Goal: Complete application form

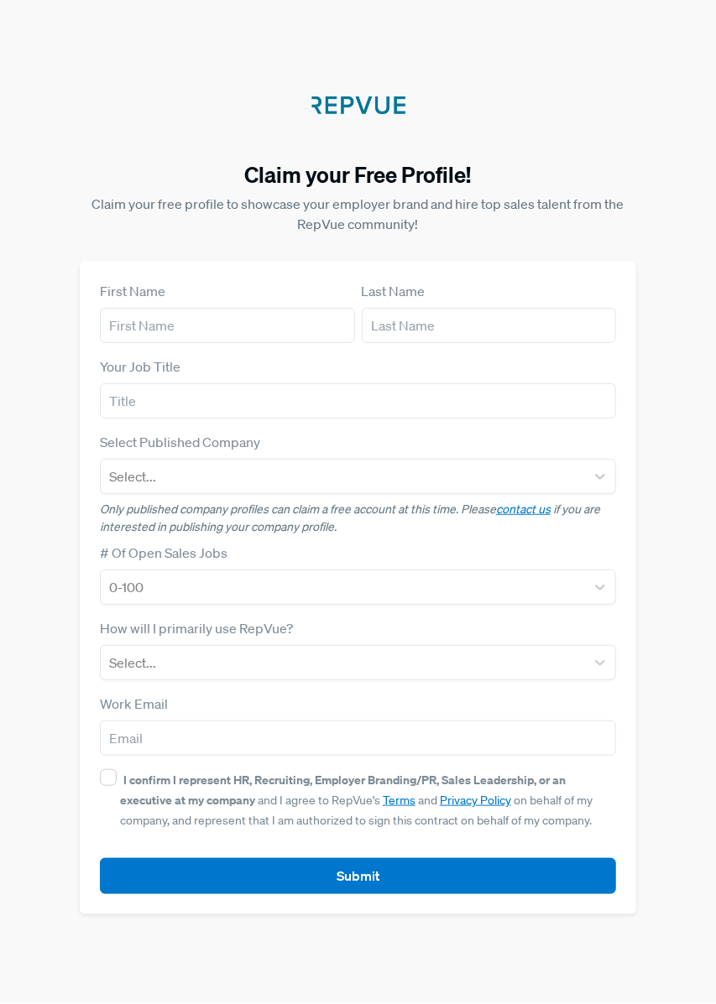
click at [252, 340] on div "First Name" at bounding box center [227, 312] width 255 height 62
click at [266, 343] on input "text" at bounding box center [227, 325] width 255 height 35
type input "[PERSON_NAME]"
type input "Laine"
type input "Osteopaatti [PERSON_NAME]"
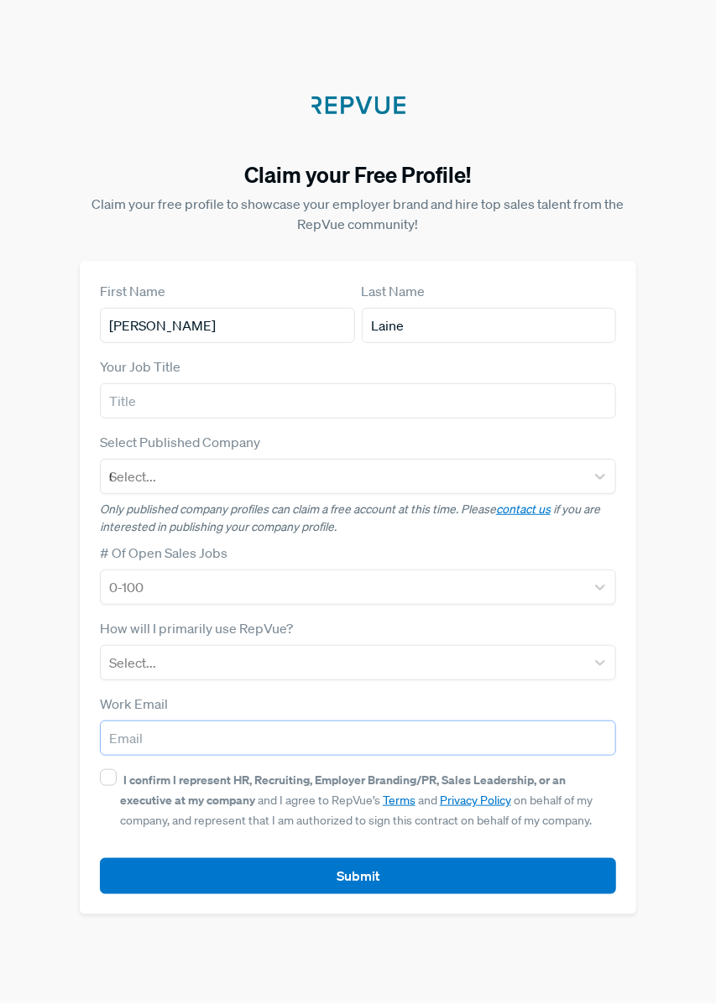
type input "[EMAIL_ADDRESS][DOMAIN_NAME]"
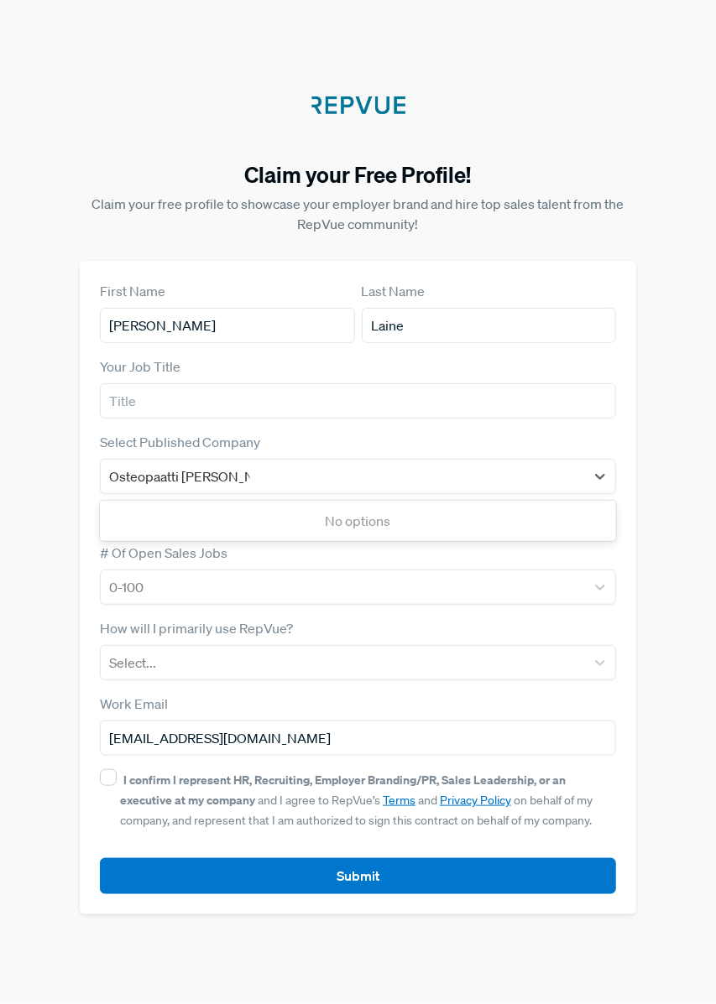
click at [437, 538] on div "No options" at bounding box center [358, 521] width 516 height 34
type input "Osteopaatti"
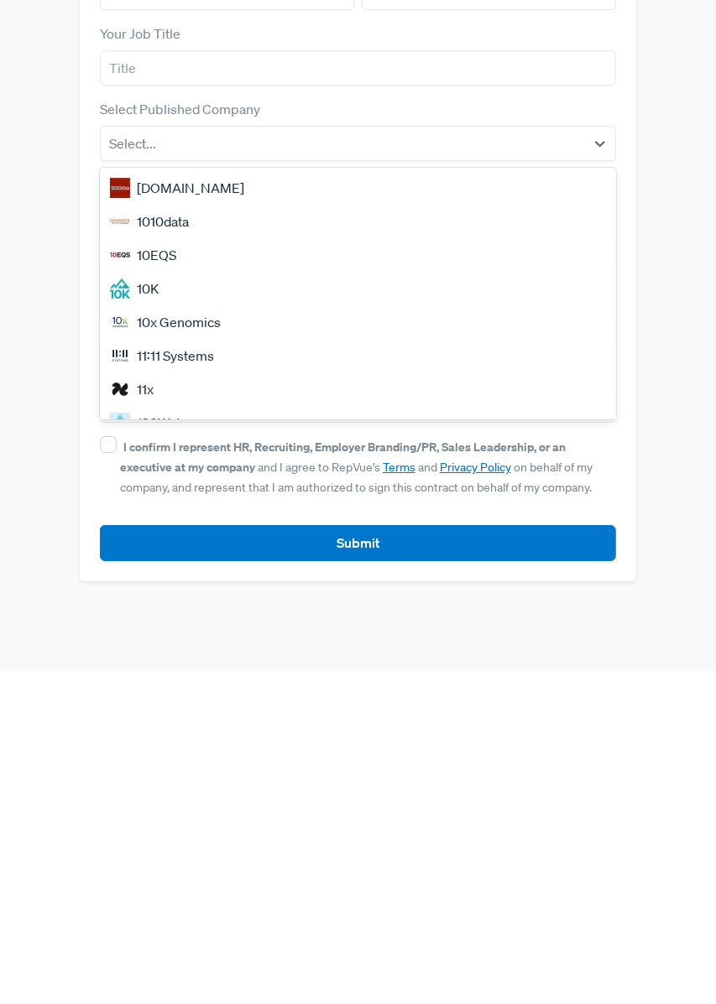
click at [706, 607] on div "Claim your Free Profile! Claim your free profile to showcase your employer bran…" at bounding box center [358, 502] width 716 height 1004
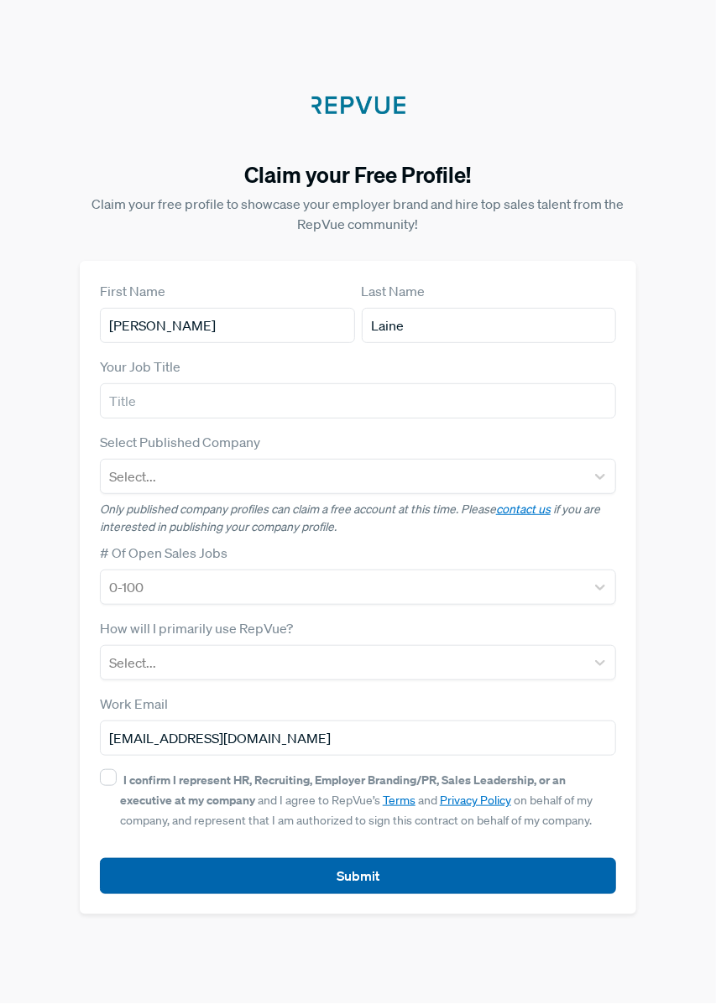
click at [380, 894] on button "Submit" at bounding box center [358, 876] width 516 height 36
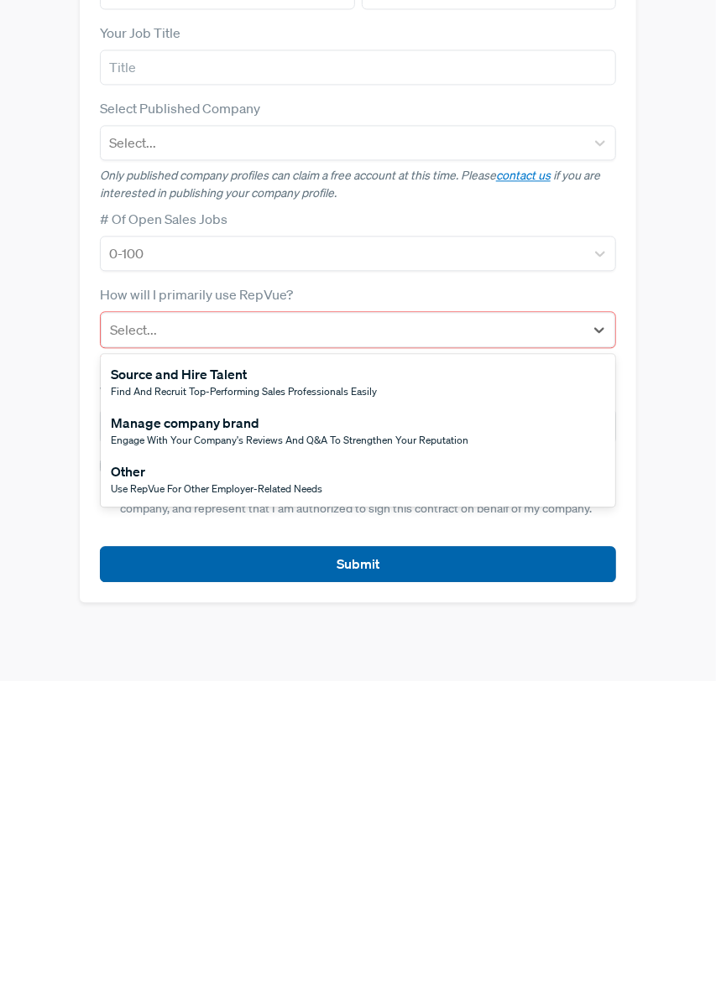
scroll to position [29, 0]
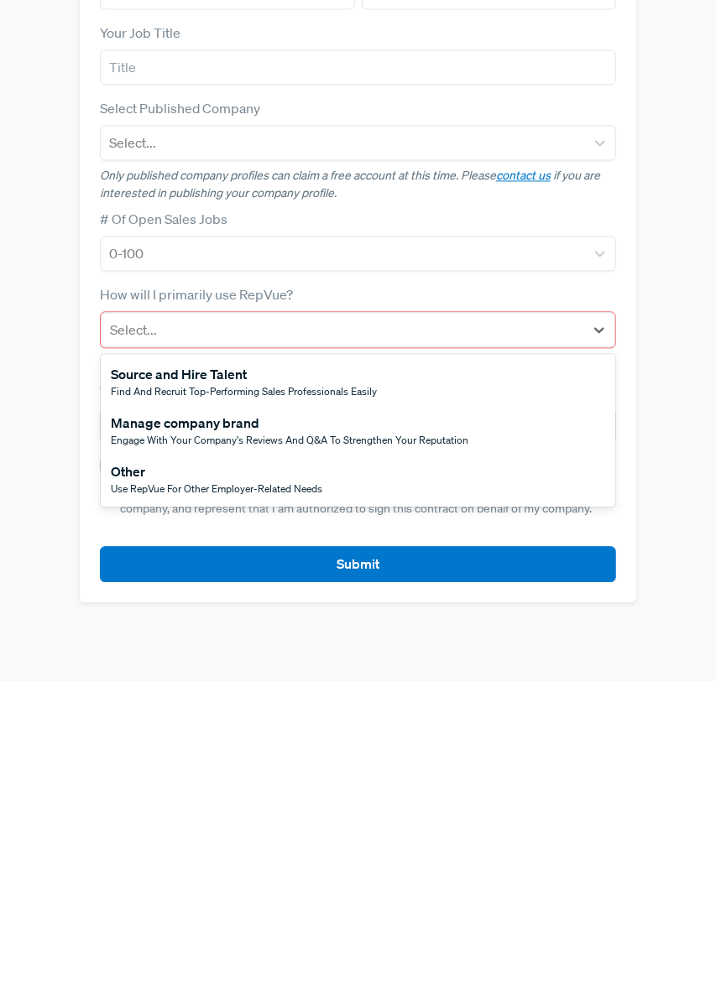
click at [289, 805] on div "Other" at bounding box center [216, 794] width 211 height 20
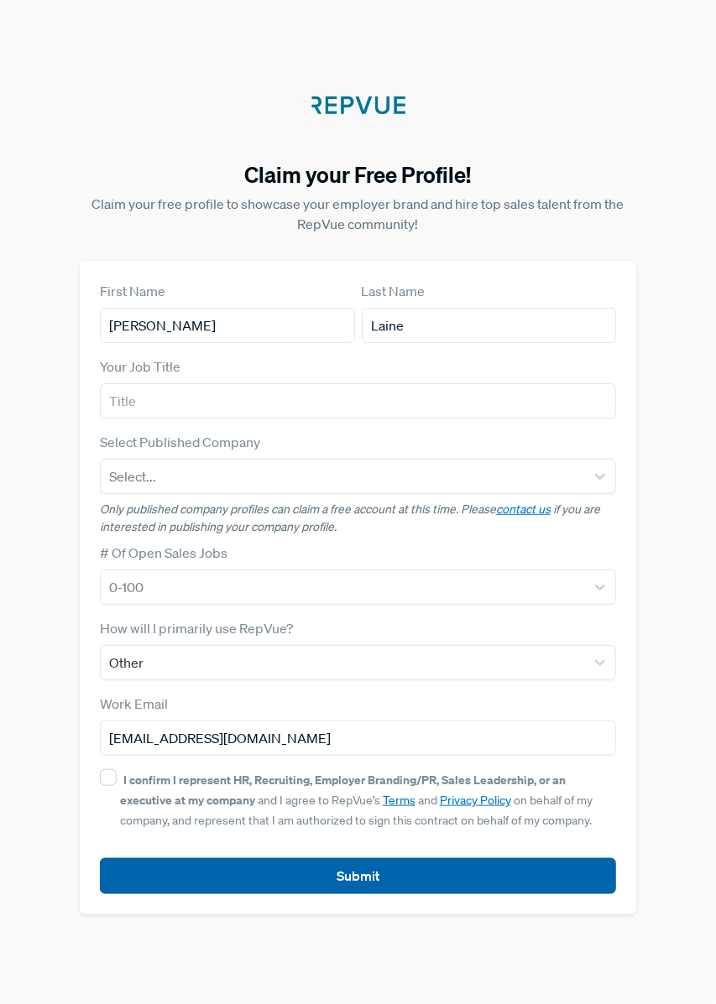
click at [411, 871] on button "Submit" at bounding box center [358, 876] width 516 height 36
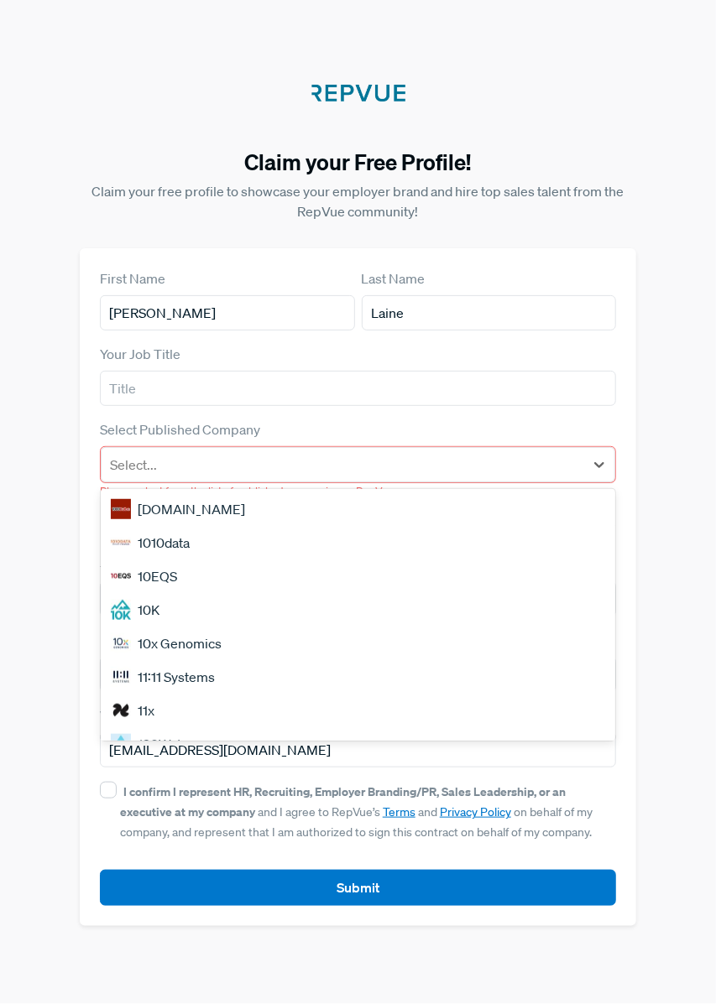
click at [199, 549] on div "1010data" at bounding box center [358, 543] width 514 height 34
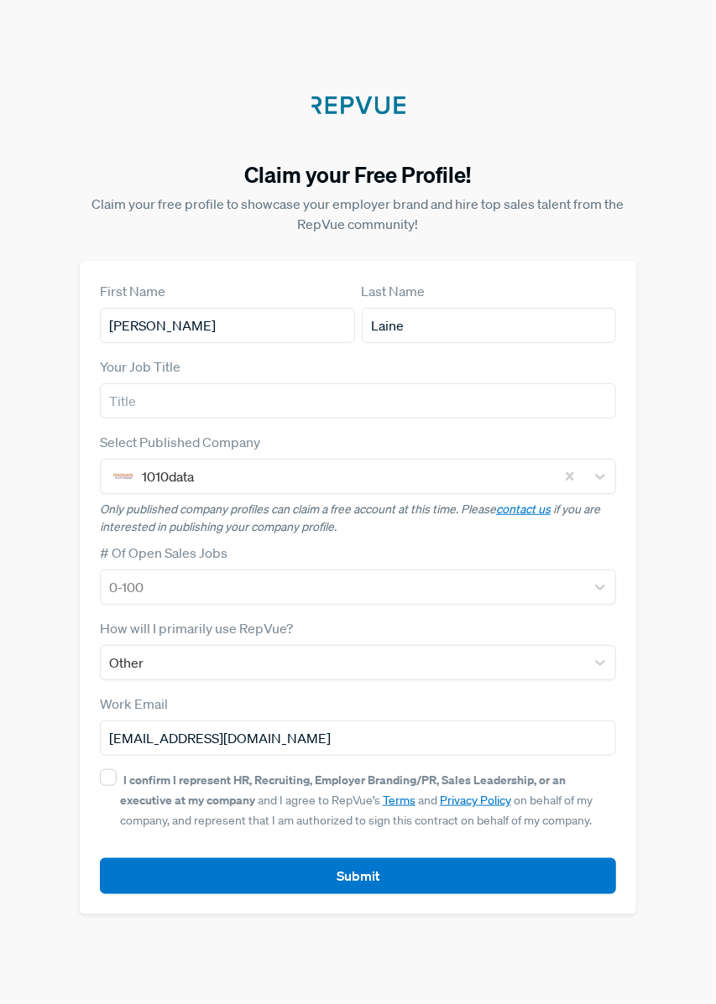
scroll to position [39, 0]
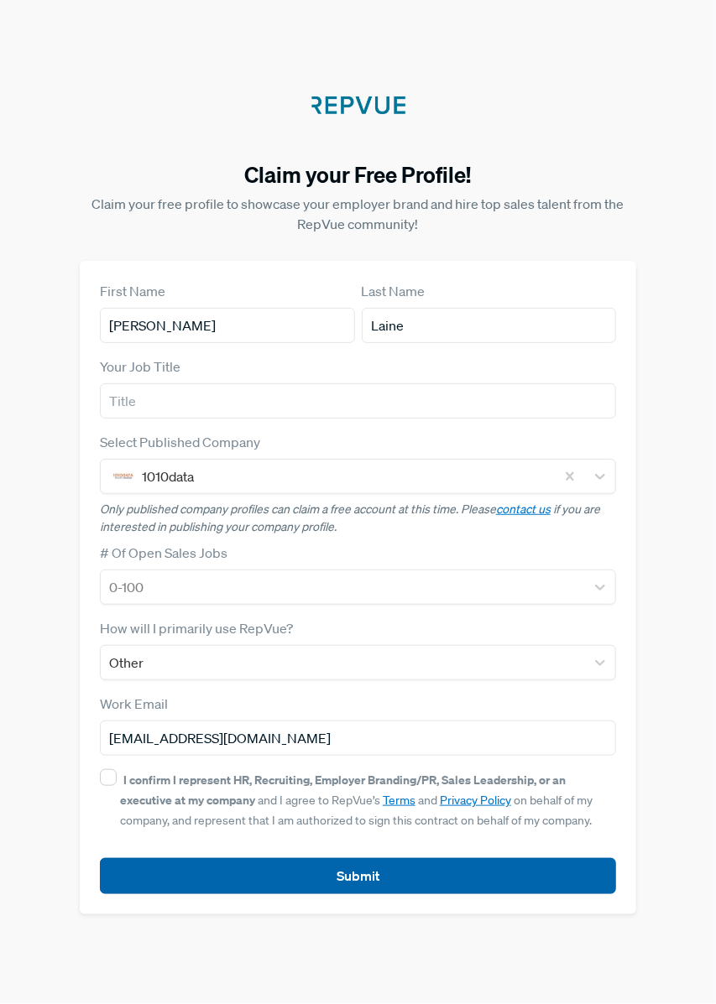
click at [402, 870] on button "Submit" at bounding box center [358, 876] width 516 height 36
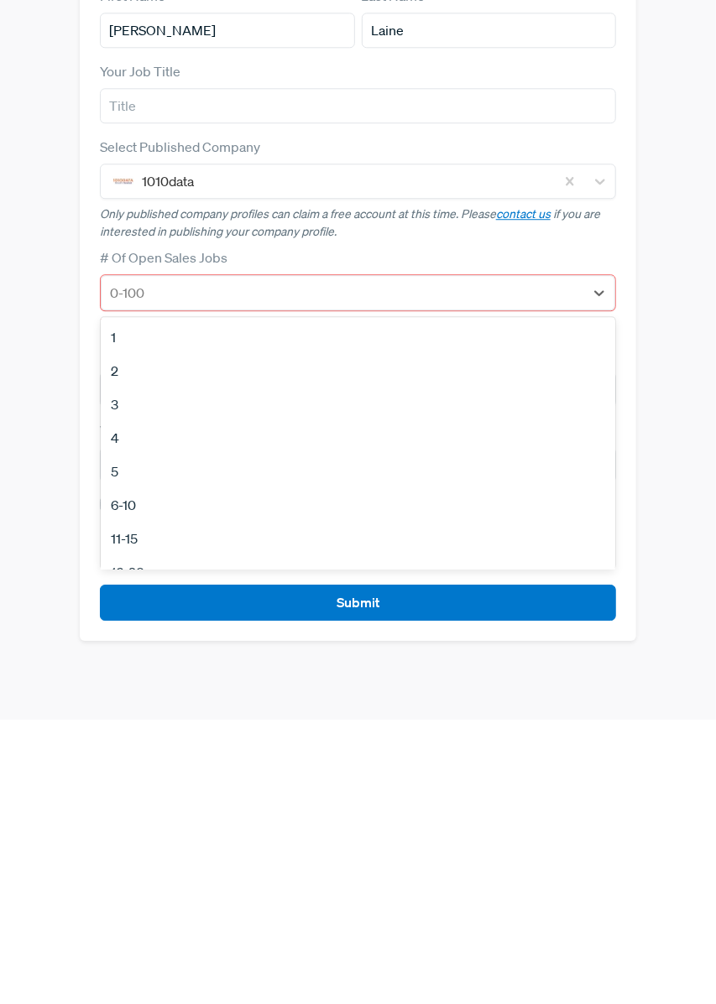
click at [388, 728] on div "4" at bounding box center [358, 723] width 514 height 34
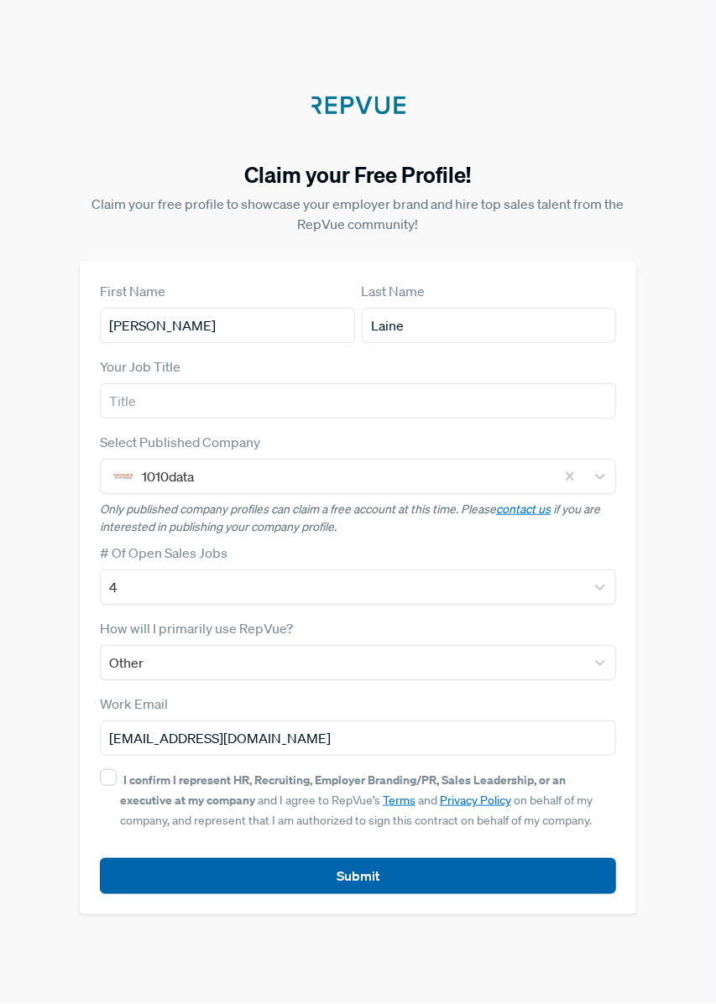
click at [456, 876] on button "Submit" at bounding box center [358, 876] width 516 height 36
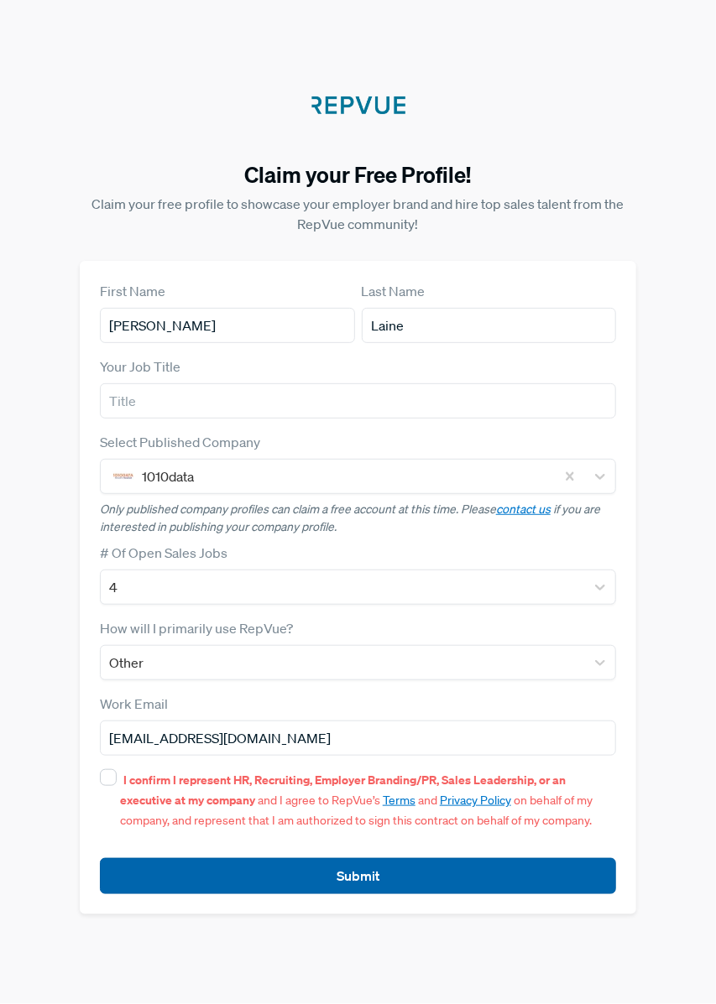
scroll to position [24, 0]
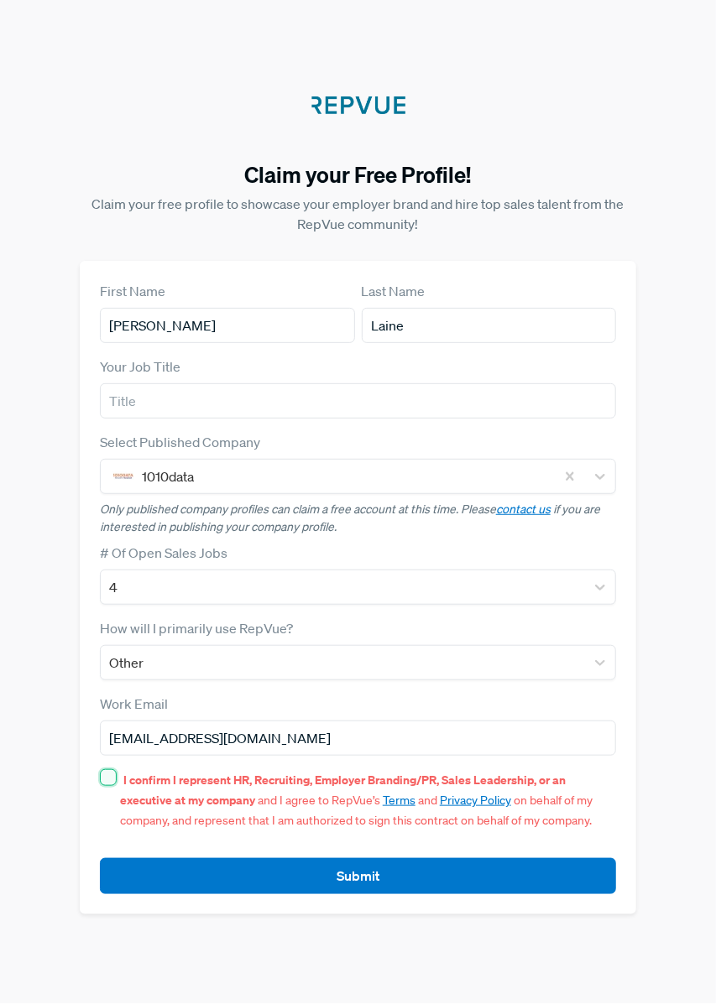
click at [112, 786] on input "I confirm I represent HR, Recruiting, Employer Branding/PR, Sales Leadership, o…" at bounding box center [108, 777] width 17 height 17
checkbox input "true"
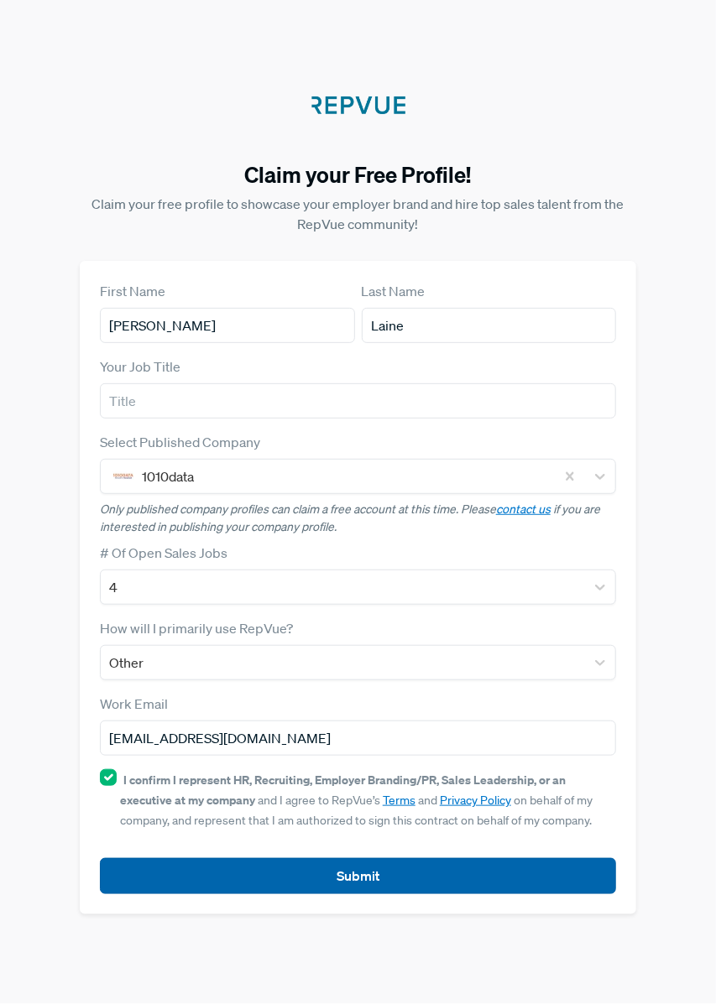
click at [444, 891] on button "Submit" at bounding box center [358, 876] width 516 height 36
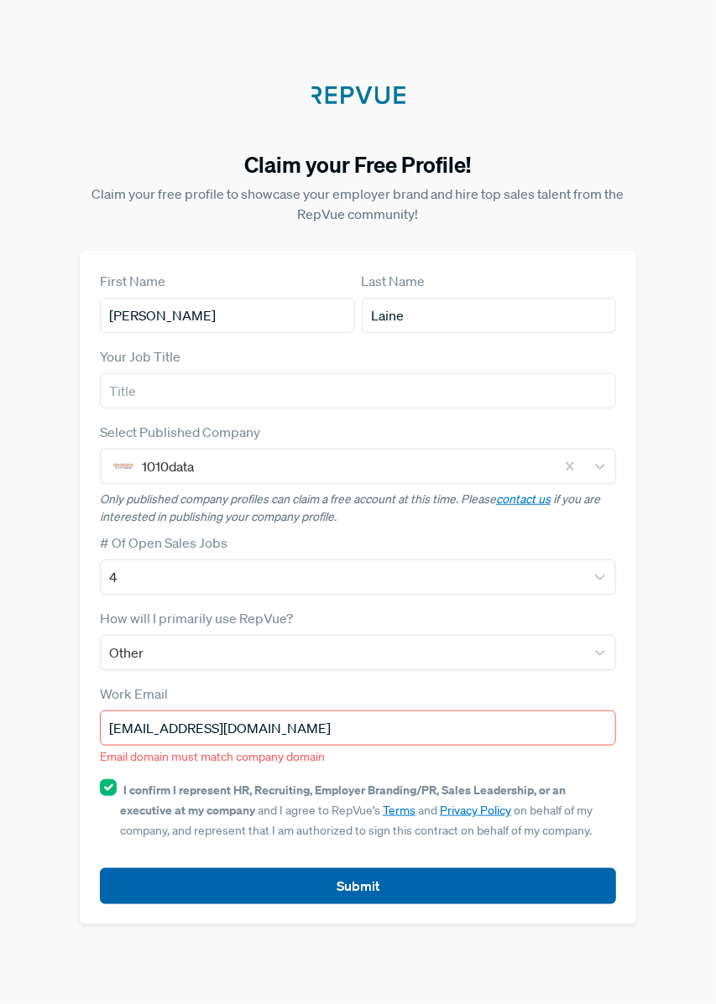
scroll to position [14, 0]
